Goal: Find specific page/section: Find specific page/section

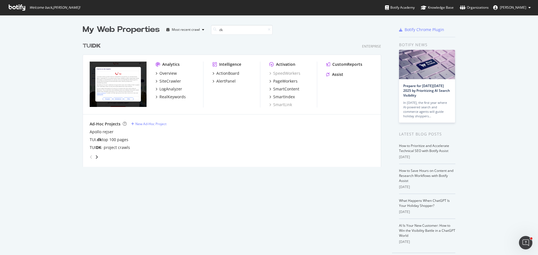
scroll to position [127, 299]
type input "dk"
click at [166, 81] on div "SiteCrawler" at bounding box center [170, 81] width 22 height 6
